Goal: Task Accomplishment & Management: Manage account settings

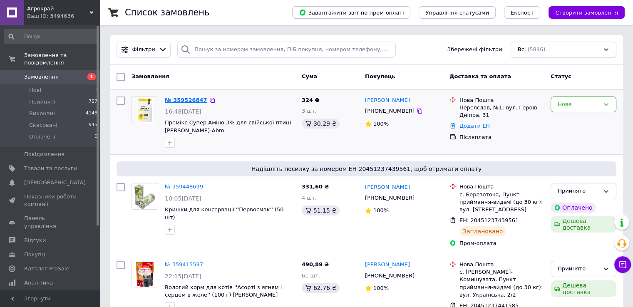
click at [185, 98] on link "№ 359526847" at bounding box center [186, 100] width 42 height 6
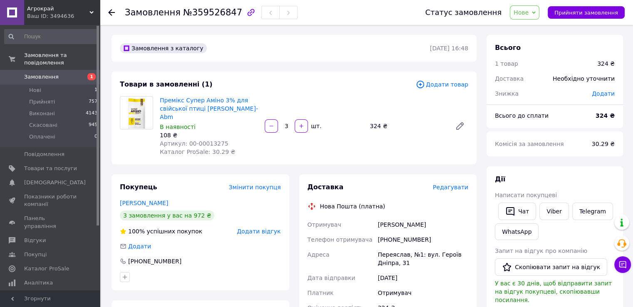
click at [109, 9] on icon at bounding box center [111, 12] width 7 height 7
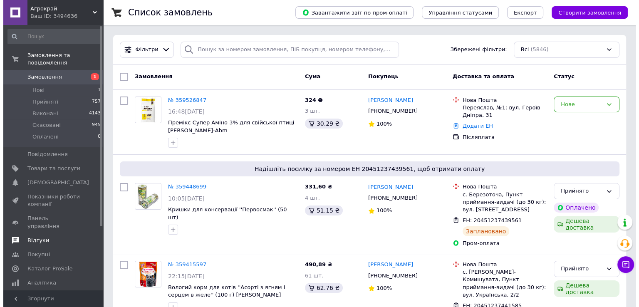
scroll to position [85, 0]
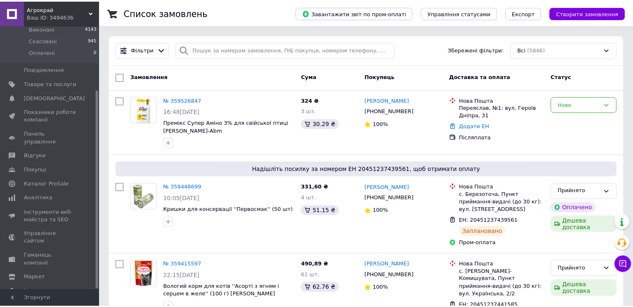
scroll to position [66, 0]
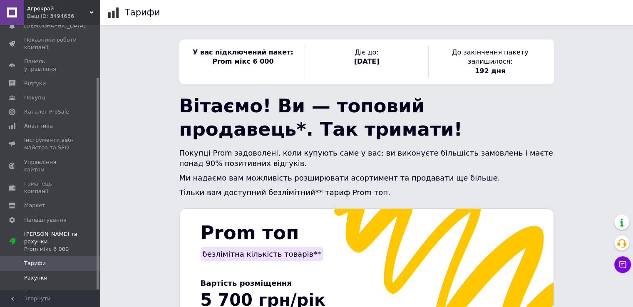
click at [74, 274] on span "Рахунки" at bounding box center [50, 277] width 53 height 7
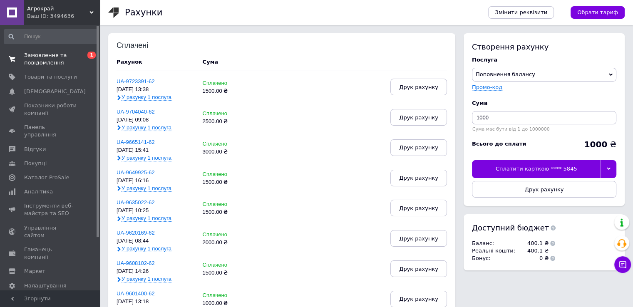
click at [59, 57] on span "Замовлення та повідомлення" at bounding box center [50, 59] width 53 height 15
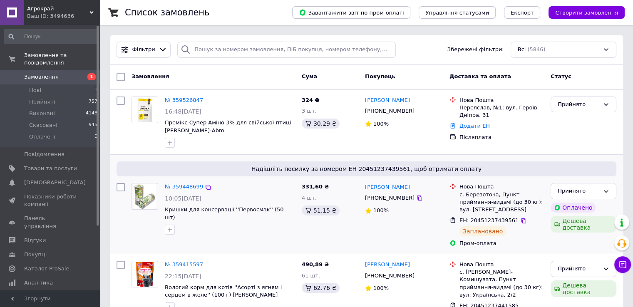
click at [622, 262] on icon at bounding box center [622, 264] width 8 height 8
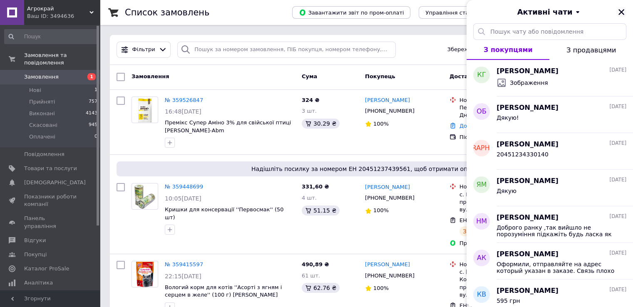
click at [624, 12] on icon "Закрити" at bounding box center [620, 11] width 7 height 7
